Goal: Task Accomplishment & Management: Manage account settings

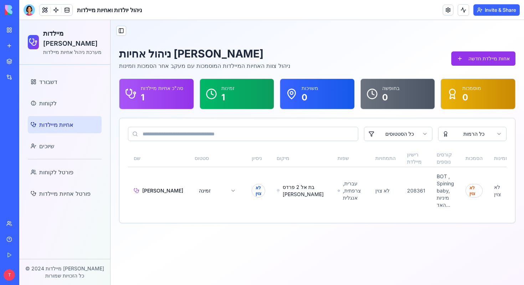
click at [10, 27] on link "My Workspace" at bounding box center [16, 30] width 29 height 14
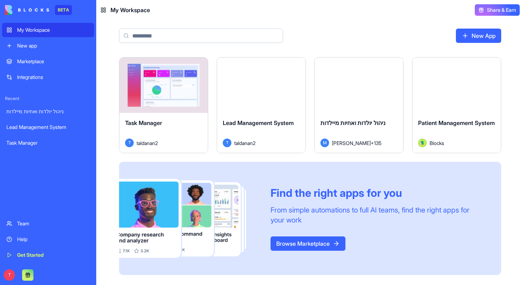
click at [272, 125] on span "Lead Management System" at bounding box center [258, 122] width 71 height 7
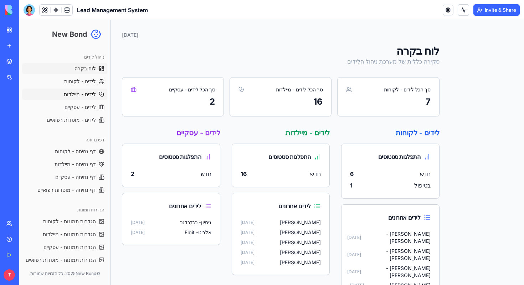
click at [51, 96] on link "לידים - מיילדות" at bounding box center [64, 93] width 85 height 11
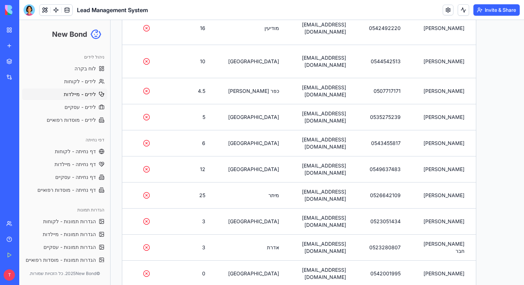
scroll to position [228, 0]
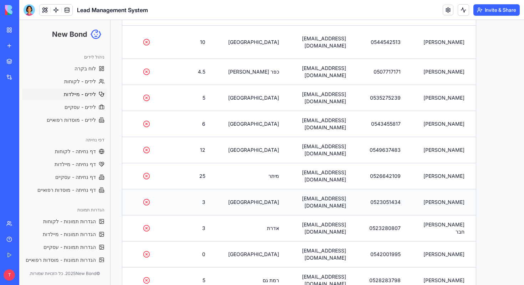
click at [445, 189] on td "[PERSON_NAME]" at bounding box center [444, 202] width 64 height 26
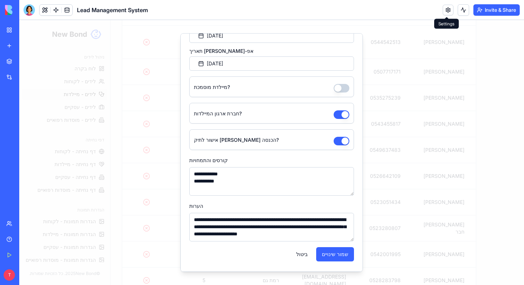
scroll to position [330, 0]
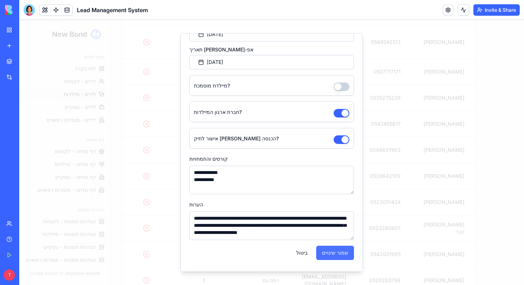
click at [320, 253] on button "שמור שינויים" at bounding box center [335, 252] width 38 height 14
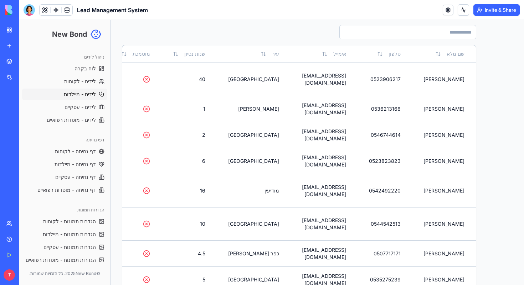
scroll to position [44, 0]
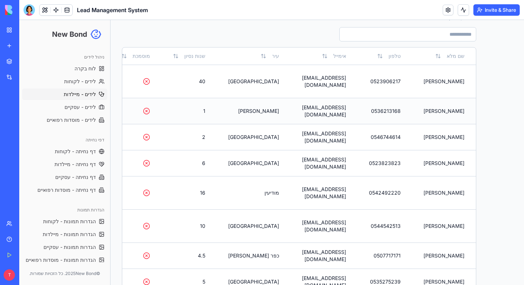
click at [457, 109] on td "[PERSON_NAME]" at bounding box center [444, 111] width 64 height 26
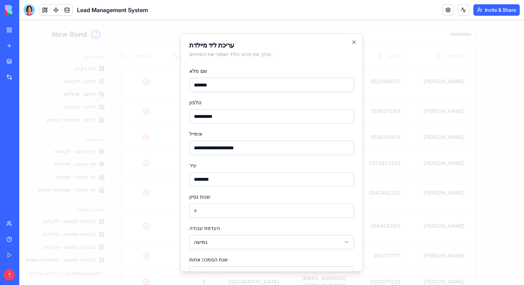
click at [488, 94] on div at bounding box center [271, 152] width 505 height 265
